Goal: Find specific page/section: Find specific page/section

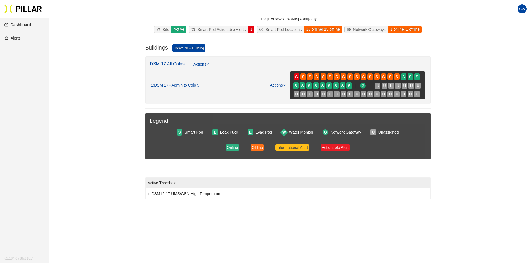
scroll to position [28, 0]
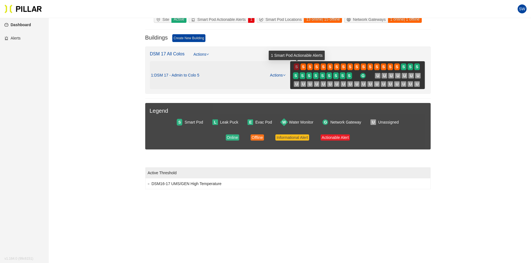
click at [297, 69] on span "S" at bounding box center [296, 67] width 3 height 6
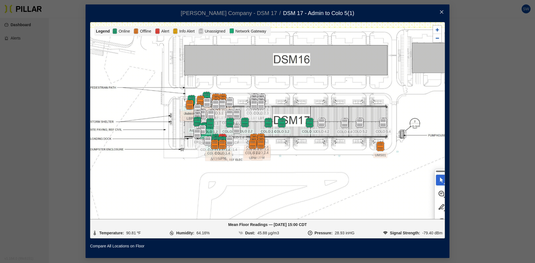
drag, startPoint x: 149, startPoint y: 112, endPoint x: 149, endPoint y: 122, distance: 9.8
click at [149, 122] on div at bounding box center [267, 120] width 354 height 197
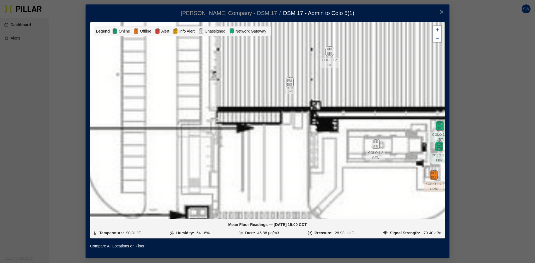
drag, startPoint x: 221, startPoint y: 105, endPoint x: 251, endPoint y: 218, distance: 116.5
click at [251, 218] on div at bounding box center [267, 120] width 354 height 197
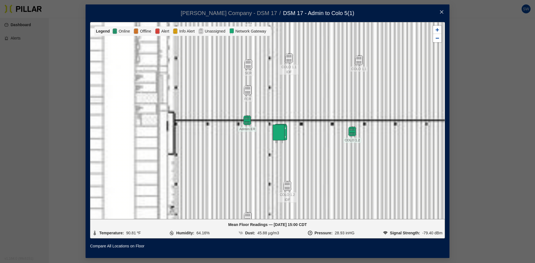
drag, startPoint x: 272, startPoint y: 120, endPoint x: 217, endPoint y: 207, distance: 103.6
click at [217, 207] on div at bounding box center [267, 120] width 354 height 197
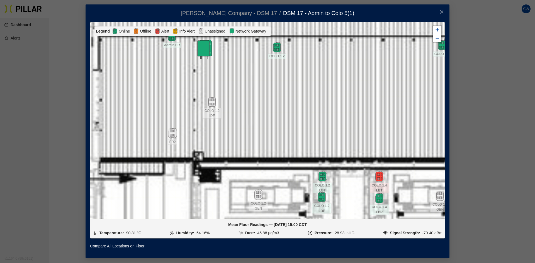
drag, startPoint x: 370, startPoint y: 191, endPoint x: 295, endPoint y: 107, distance: 112.9
click at [295, 107] on div at bounding box center [267, 120] width 354 height 197
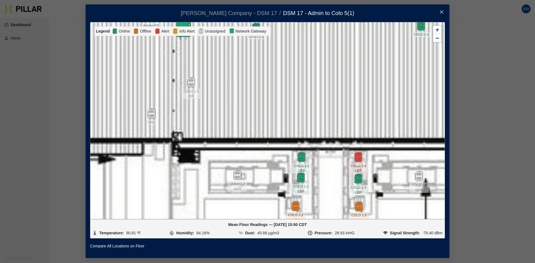
drag, startPoint x: 349, startPoint y: 151, endPoint x: 283, endPoint y: 112, distance: 77.1
click at [283, 112] on div at bounding box center [267, 120] width 354 height 197
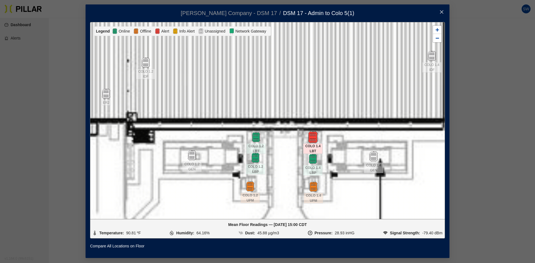
click at [313, 140] on img at bounding box center [313, 138] width 12 height 12
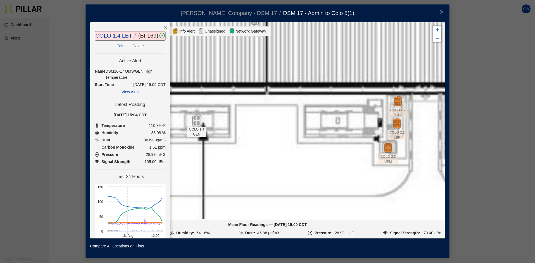
drag, startPoint x: 372, startPoint y: 152, endPoint x: 195, endPoint y: 116, distance: 180.6
click at [195, 116] on img at bounding box center [197, 121] width 12 height 12
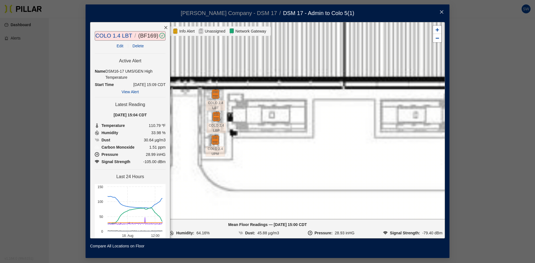
drag, startPoint x: 340, startPoint y: 130, endPoint x: 99, endPoint y: 124, distance: 240.3
click at [99, 124] on div "COLO 1.4 LBT / ( BF169 ) / Edit Delete Active Alert Name DSM16-17 UMS/GEN High …" at bounding box center [267, 130] width 355 height 217
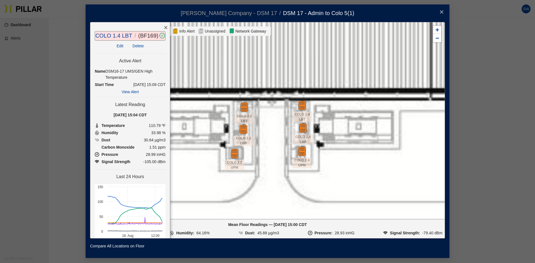
drag, startPoint x: 322, startPoint y: 116, endPoint x: 418, endPoint y: 127, distance: 96.2
click at [418, 127] on div at bounding box center [267, 120] width 354 height 197
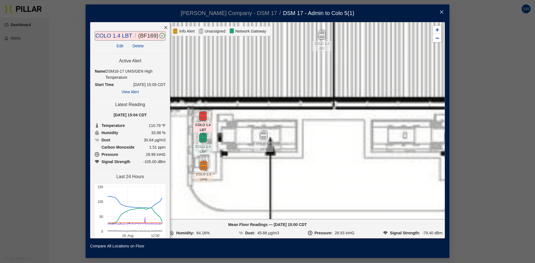
drag, startPoint x: 172, startPoint y: 134, endPoint x: 383, endPoint y: 144, distance: 210.9
click at [383, 144] on div at bounding box center [267, 120] width 354 height 197
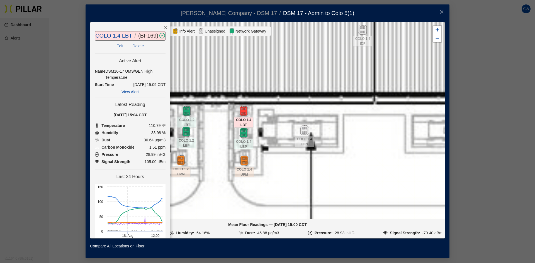
drag, startPoint x: 260, startPoint y: 112, endPoint x: 301, endPoint y: 107, distance: 41.0
click at [301, 107] on div at bounding box center [267, 120] width 354 height 197
click at [443, 12] on icon "close" at bounding box center [441, 12] width 4 height 4
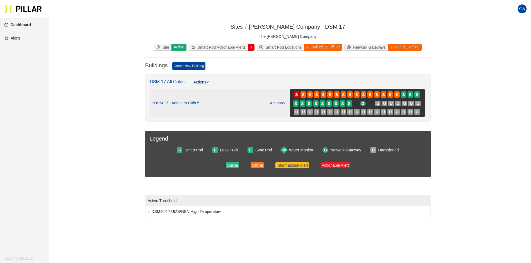
click at [280, 103] on link "Actions" at bounding box center [278, 103] width 16 height 4
click at [20, 26] on link "Dashboard" at bounding box center [17, 25] width 26 height 4
click at [281, 99] on div "1 : DSM 17 - Admin to Colo 5 Actions S S S S S S S S S S S S S S S S S S S S S …" at bounding box center [288, 103] width 274 height 28
click at [285, 102] on icon "down" at bounding box center [284, 103] width 3 height 3
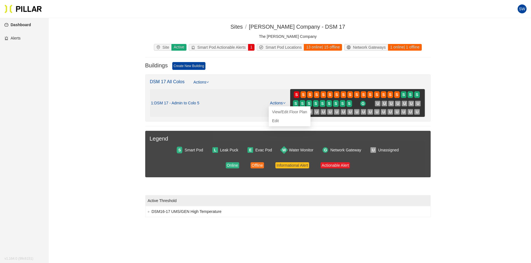
click at [285, 102] on icon "down" at bounding box center [284, 103] width 3 height 3
click at [283, 102] on icon "down" at bounding box center [284, 103] width 3 height 3
click at [261, 104] on div "1 : DSM 17 - Admin to Colo 5 Actions" at bounding box center [218, 103] width 135 height 6
click at [282, 103] on link "Actions" at bounding box center [278, 103] width 16 height 4
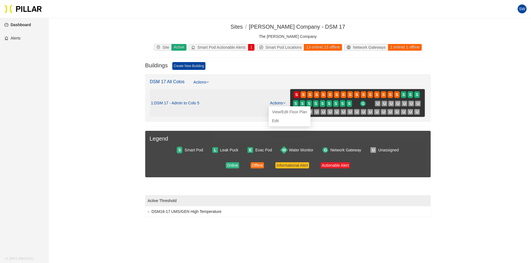
click at [285, 104] on icon "down" at bounding box center [284, 103] width 3 height 3
click at [259, 103] on div "1 : DSM 17 - Admin to Colo 5 Actions" at bounding box center [218, 103] width 135 height 6
click at [204, 103] on div "1 : DSM 17 - Admin to Colo 5 Actions" at bounding box center [218, 103] width 135 height 6
click at [208, 82] on icon "down" at bounding box center [207, 82] width 3 height 3
click at [208, 81] on icon "down" at bounding box center [207, 82] width 3 height 3
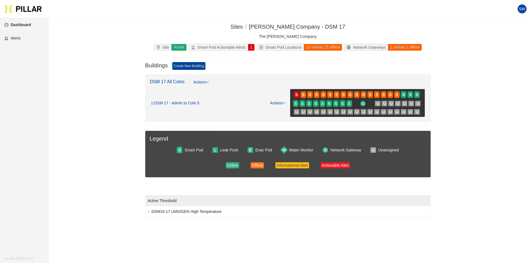
click at [216, 48] on div "Smart Pod Actionable Alerts" at bounding box center [218, 47] width 59 height 6
